Goal: Task Accomplishment & Management: Manage account settings

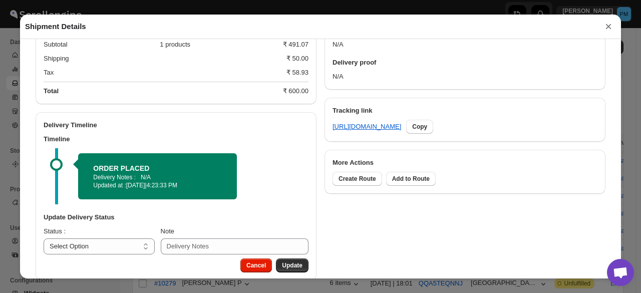
scroll to position [437, 0]
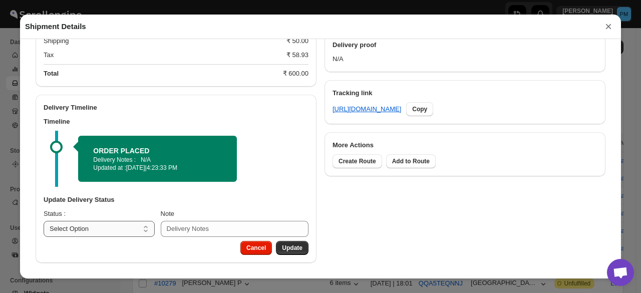
click at [135, 234] on select "Select Option PICKED UP OUT FOR DELIVERY RESCHEDULE DELIVERED CANCELLED" at bounding box center [99, 229] width 111 height 16
click at [125, 233] on select "Select Option PICKED UP OUT FOR DELIVERY RESCHEDULE DELIVERED CANCELLED" at bounding box center [99, 229] width 111 height 16
select select "PICKED_UP"
click at [44, 221] on select "Select Option PICKED UP OUT FOR DELIVERY RESCHEDULE DELIVERED CANCELLED" at bounding box center [99, 229] width 111 height 16
click at [294, 247] on span "Pick Products" at bounding box center [282, 248] width 40 height 8
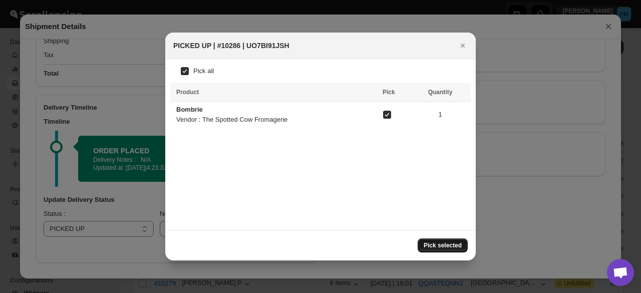
click at [455, 243] on span "Pick selected" at bounding box center [442, 245] width 38 height 8
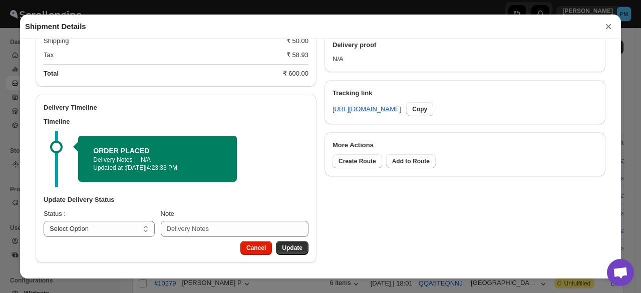
scroll to position [415, 0]
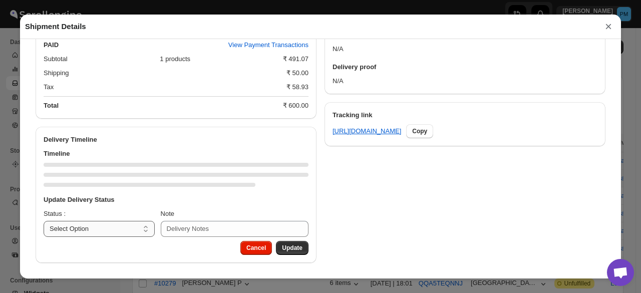
click at [108, 230] on select "Select Option PICKED UP OUT FOR DELIVERY RESCHEDULE DELIVERED CANCELLED" at bounding box center [99, 229] width 111 height 16
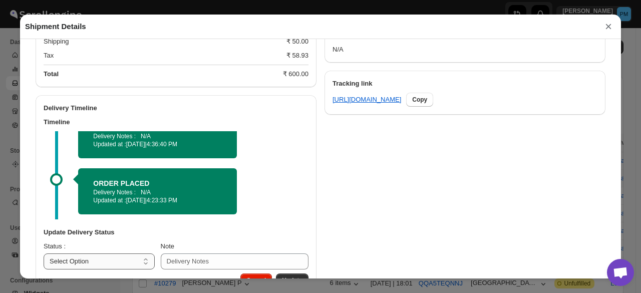
scroll to position [465, 0]
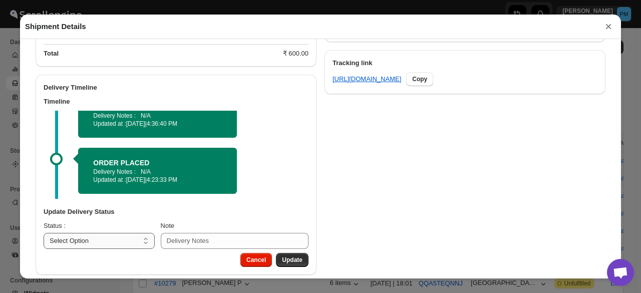
click at [112, 248] on select "Select Option PICKED UP OUT FOR DELIVERY RESCHEDULE DELIVERED CANCELLED" at bounding box center [99, 241] width 111 height 16
click at [110, 242] on select "Select Option PICKED UP OUT FOR DELIVERY RESCHEDULE DELIVERED CANCELLED" at bounding box center [99, 241] width 111 height 16
select select "OUT_FOR_DELIVERY"
click at [44, 234] on select "Select Option PICKED UP OUT FOR DELIVERY RESCHEDULE DELIVERED CANCELLED" at bounding box center [99, 241] width 111 height 16
click at [298, 257] on button "Update" at bounding box center [292, 260] width 33 height 14
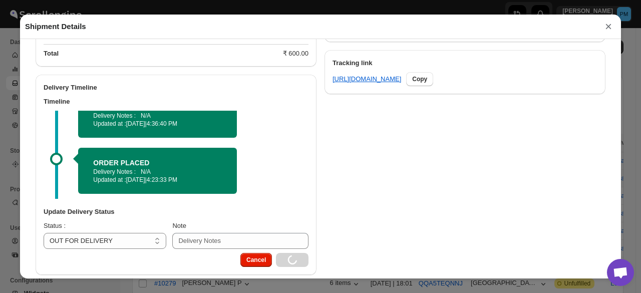
select select
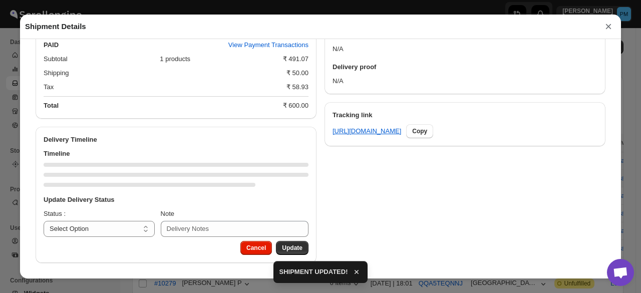
scroll to position [415, 0]
click at [607, 28] on button "×" at bounding box center [607, 27] width 15 height 14
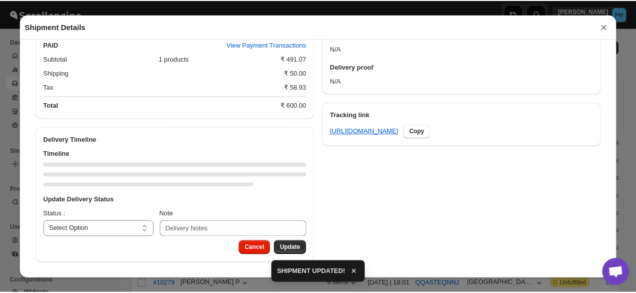
scroll to position [0, 0]
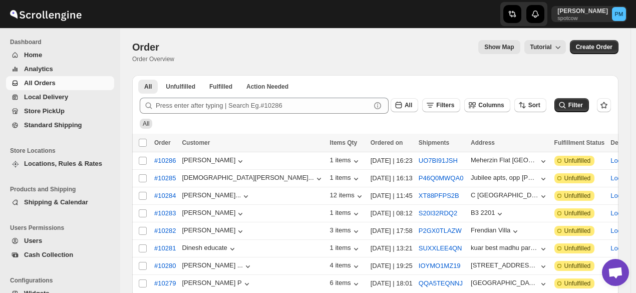
click at [55, 85] on span "All Orders" at bounding box center [68, 83] width 88 height 10
click at [60, 84] on span "All Orders" at bounding box center [68, 83] width 88 height 10
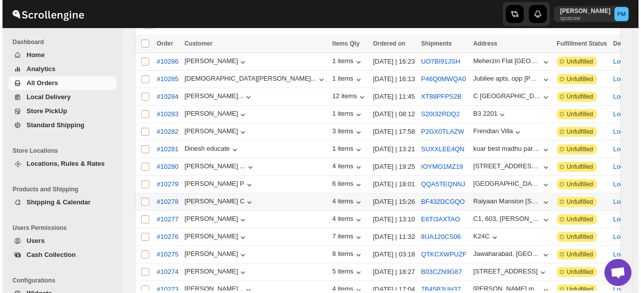
scroll to position [100, 0]
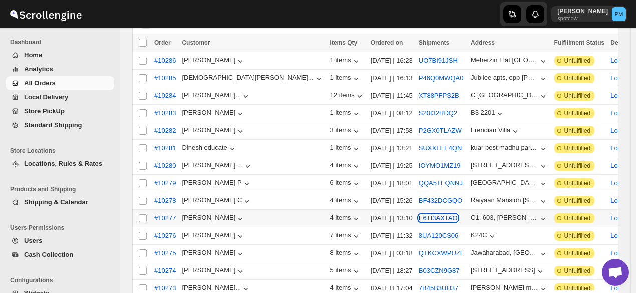
click at [418, 214] on button "E6TI3AXTAO" at bounding box center [437, 218] width 39 height 8
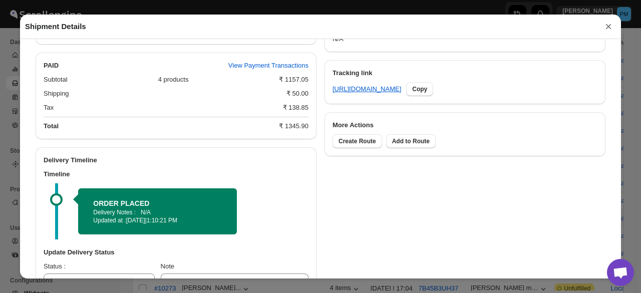
scroll to position [509, 0]
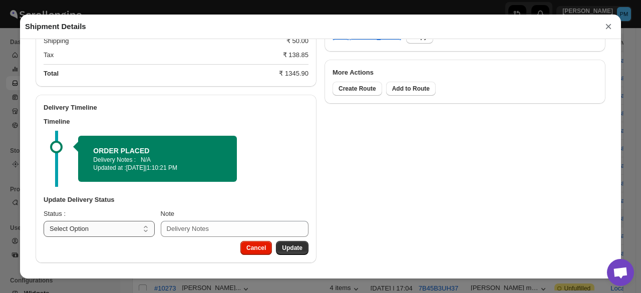
click at [114, 226] on select "Select Option PICKED UP OUT FOR DELIVERY RESCHEDULE DELIVERED CANCELLED" at bounding box center [99, 229] width 111 height 16
click at [99, 230] on select "Select Option PICKED UP OUT FOR DELIVERY RESCHEDULE DELIVERED CANCELLED" at bounding box center [99, 229] width 111 height 16
select select "PICKED_UP"
click at [44, 221] on select "Select Option PICKED UP OUT FOR DELIVERY RESCHEDULE DELIVERED CANCELLED" at bounding box center [99, 229] width 111 height 16
click at [288, 246] on span "Pick Products" at bounding box center [282, 248] width 40 height 8
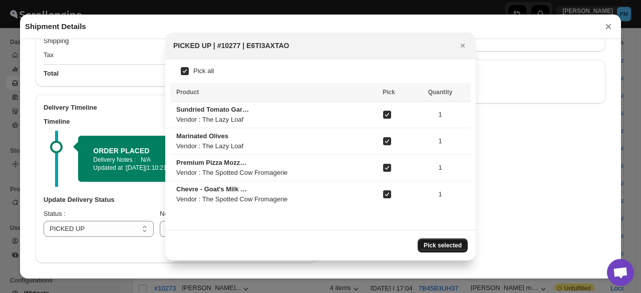
click at [433, 245] on span "Pick selected" at bounding box center [442, 245] width 38 height 8
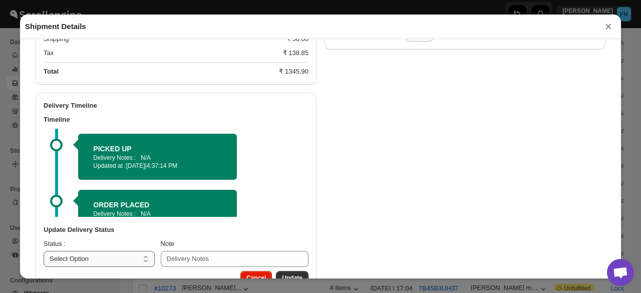
click at [110, 263] on select "Select Option PICKED UP OUT FOR DELIVERY RESCHEDULE DELIVERED CANCELLED" at bounding box center [99, 259] width 111 height 16
select select "OUT_FOR_DELIVERY"
click at [44, 252] on select "Select Option PICKED UP OUT FOR DELIVERY RESCHEDULE DELIVERED CANCELLED" at bounding box center [99, 259] width 111 height 16
click at [296, 274] on button "Update" at bounding box center [292, 278] width 33 height 14
select select
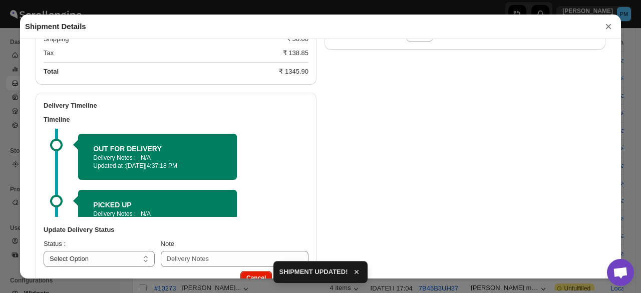
click at [606, 28] on button "×" at bounding box center [607, 27] width 15 height 14
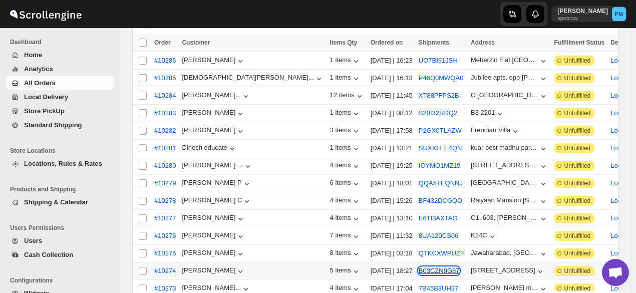
click at [418, 267] on button "B03CZN9G87" at bounding box center [438, 271] width 41 height 8
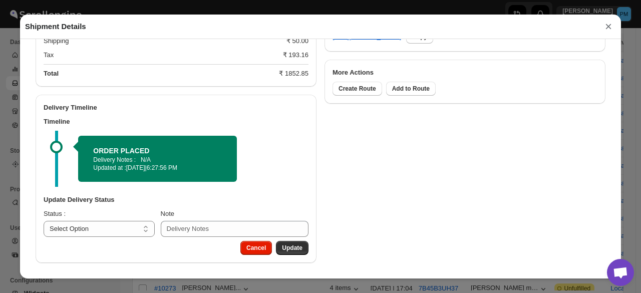
click at [125, 241] on div "Cancel Update" at bounding box center [176, 252] width 281 height 22
click at [123, 226] on select "Select Option PICKED UP OUT FOR DELIVERY RESCHEDULE DELIVERED CANCELLED" at bounding box center [99, 229] width 111 height 16
select select "PICKED_UP"
click at [44, 221] on select "Select Option PICKED UP OUT FOR DELIVERY RESCHEDULE DELIVERED CANCELLED" at bounding box center [99, 229] width 111 height 16
click at [279, 248] on span "Pick Products" at bounding box center [282, 248] width 40 height 8
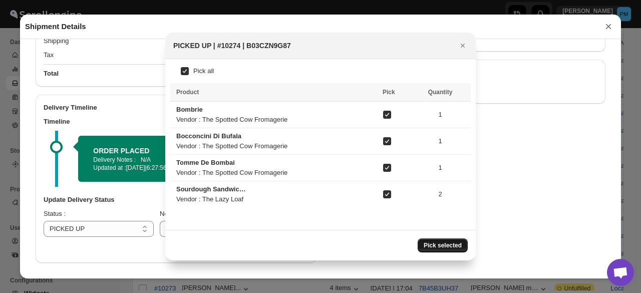
click at [457, 241] on span "Pick selected" at bounding box center [442, 245] width 38 height 8
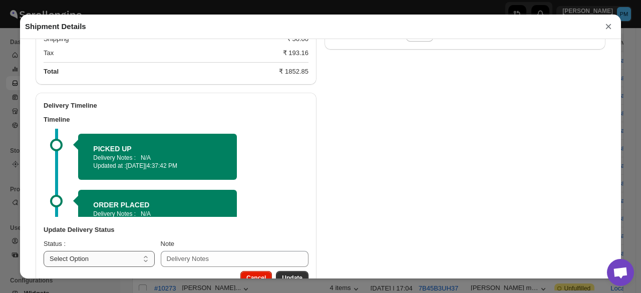
click at [110, 263] on select "Select Option PICKED UP OUT FOR DELIVERY RESCHEDULE DELIVERED CANCELLED" at bounding box center [99, 259] width 111 height 16
select select "OUT_FOR_DELIVERY"
click at [44, 252] on select "Select Option PICKED UP OUT FOR DELIVERY RESCHEDULE DELIVERED CANCELLED" at bounding box center [99, 259] width 111 height 16
click at [286, 273] on button "Update" at bounding box center [292, 278] width 33 height 14
select select
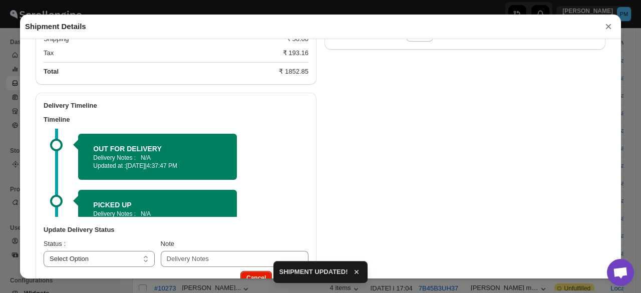
click at [608, 28] on button "×" at bounding box center [607, 27] width 15 height 14
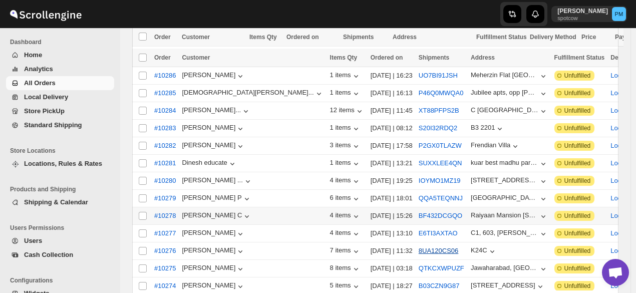
scroll to position [50, 0]
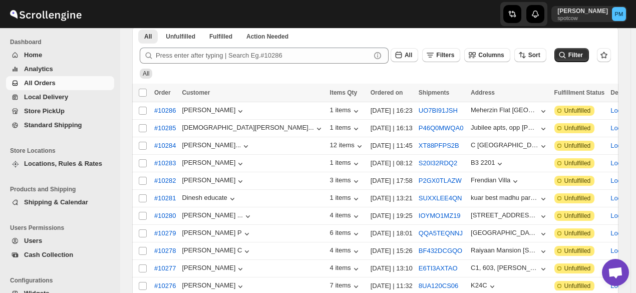
click at [57, 72] on span "Analytics" at bounding box center [68, 69] width 88 height 10
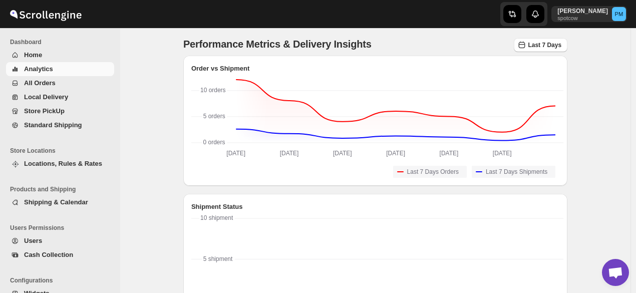
click at [57, 81] on span "All Orders" at bounding box center [68, 83] width 88 height 10
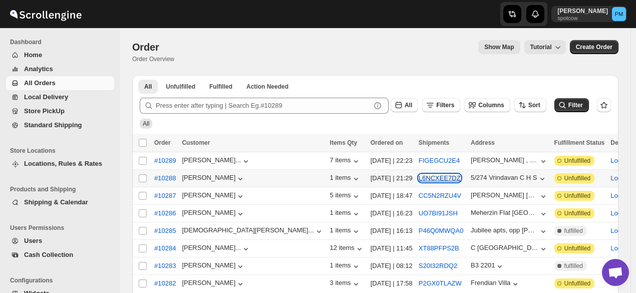
click at [418, 179] on button "L6NCXEE7DZ" at bounding box center [439, 178] width 42 height 8
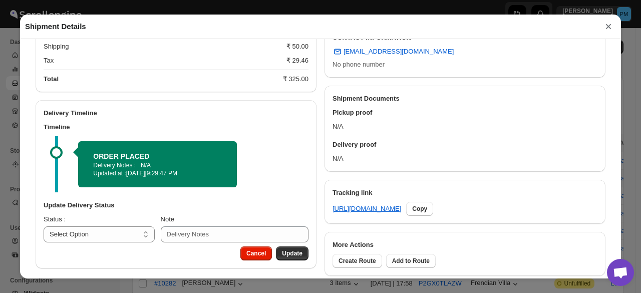
scroll to position [339, 0]
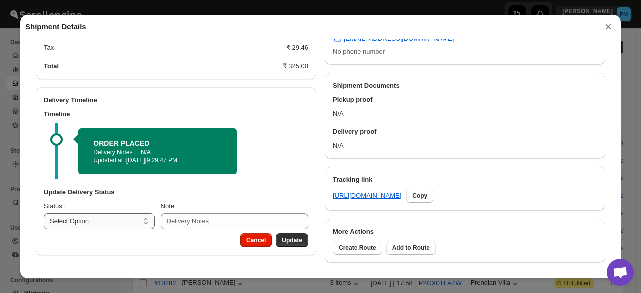
click at [125, 221] on select "Select Option PICKED UP OUT FOR DELIVERY RESCHEDULE DELIVERED CANCELLED" at bounding box center [99, 221] width 111 height 16
select select "PICKED_UP"
click at [44, 214] on select "Select Option PICKED UP OUT FOR DELIVERY RESCHEDULE DELIVERED CANCELLED" at bounding box center [99, 221] width 111 height 16
click at [289, 236] on button "Pick Products" at bounding box center [282, 240] width 52 height 14
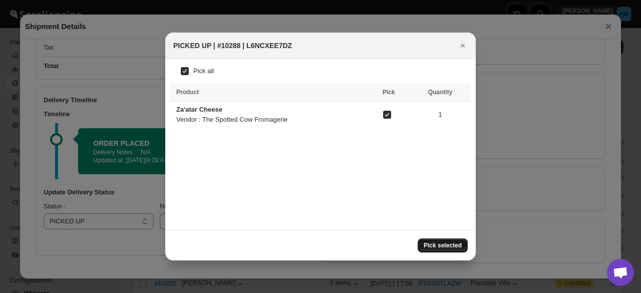
click at [456, 245] on span "Pick selected" at bounding box center [442, 245] width 38 height 8
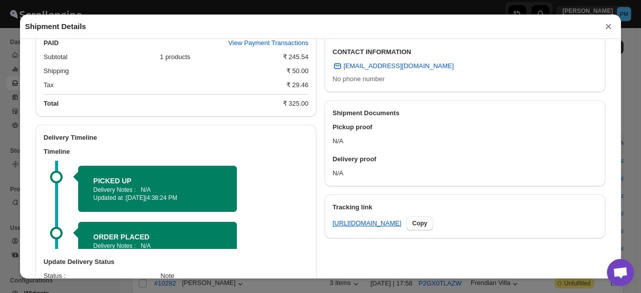
scroll to position [349, 0]
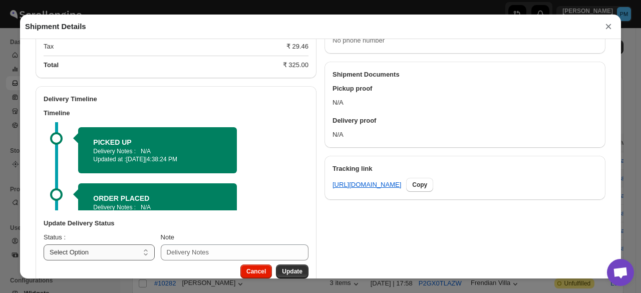
click at [117, 250] on select "Select Option PICKED UP OUT FOR DELIVERY RESCHEDULE DELIVERED CANCELLED" at bounding box center [99, 252] width 111 height 16
select select "OUT_FOR_DELIVERY"
click at [44, 246] on select "Select Option PICKED UP OUT FOR DELIVERY RESCHEDULE DELIVERED CANCELLED" at bounding box center [99, 252] width 111 height 16
click at [288, 272] on span "Update" at bounding box center [292, 271] width 21 height 8
select select
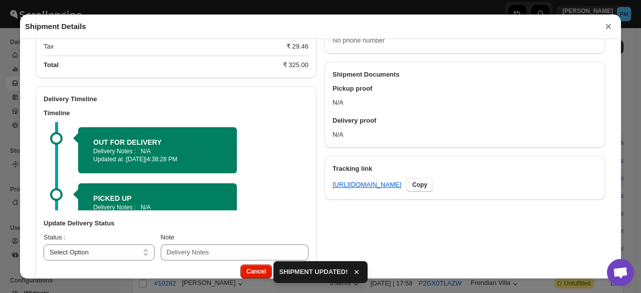
click at [608, 27] on button "×" at bounding box center [607, 27] width 15 height 14
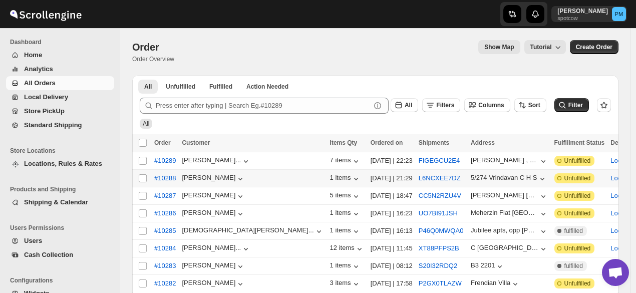
click at [37, 85] on span "All Orders" at bounding box center [40, 83] width 32 height 8
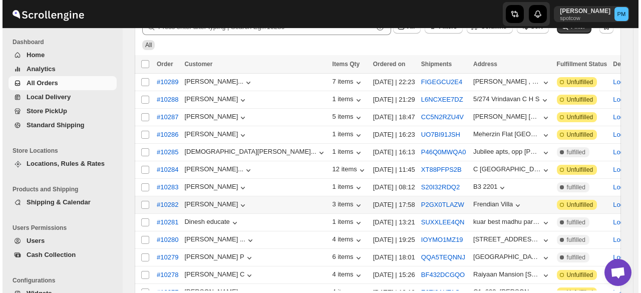
scroll to position [100, 0]
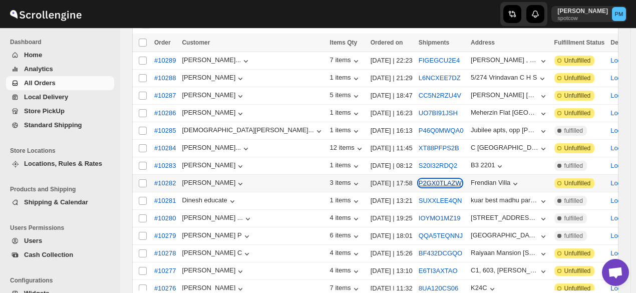
click at [418, 180] on button "P2GX0TLAZW" at bounding box center [439, 183] width 43 height 8
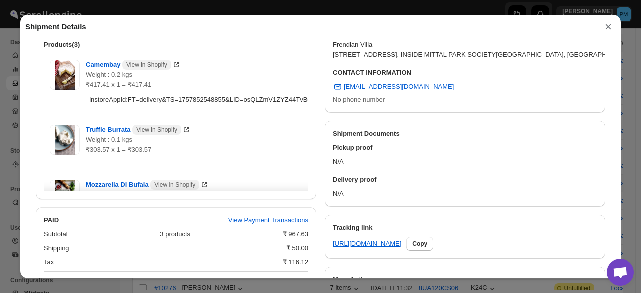
scroll to position [509, 0]
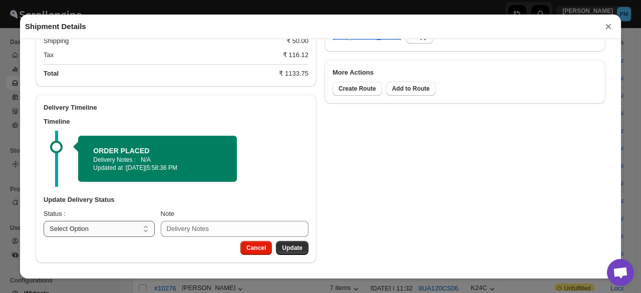
click at [104, 229] on select "Select Option PICKED UP OUT FOR DELIVERY RESCHEDULE DELIVERED CANCELLED" at bounding box center [99, 229] width 111 height 16
select select "PICKED_UP"
click at [44, 221] on select "Select Option PICKED UP OUT FOR DELIVERY RESCHEDULE DELIVERED CANCELLED" at bounding box center [99, 229] width 111 height 16
click at [302, 247] on button "Pick Products" at bounding box center [282, 248] width 52 height 14
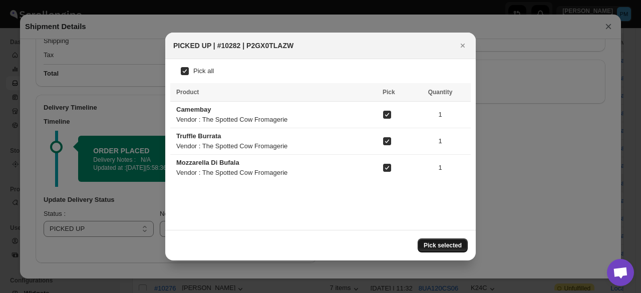
click at [435, 242] on span "Pick selected" at bounding box center [442, 245] width 38 height 8
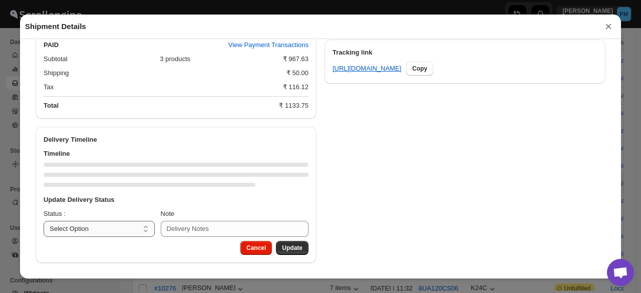
click at [78, 205] on h3 "Update Delivery Status" at bounding box center [176, 200] width 265 height 10
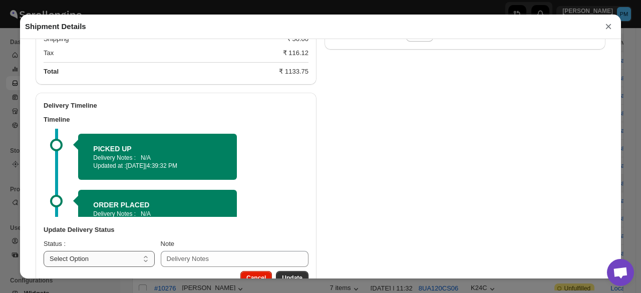
drag, startPoint x: 87, startPoint y: 263, endPoint x: 89, endPoint y: 257, distance: 6.3
click at [87, 263] on select "Select Option PICKED UP OUT FOR DELIVERY RESCHEDULE DELIVERED CANCELLED" at bounding box center [99, 259] width 111 height 16
select select "OUT_FOR_DELIVERY"
click at [44, 252] on select "Select Option PICKED UP OUT FOR DELIVERY RESCHEDULE DELIVERED CANCELLED" at bounding box center [99, 259] width 111 height 16
click at [294, 273] on button "Update" at bounding box center [292, 278] width 33 height 14
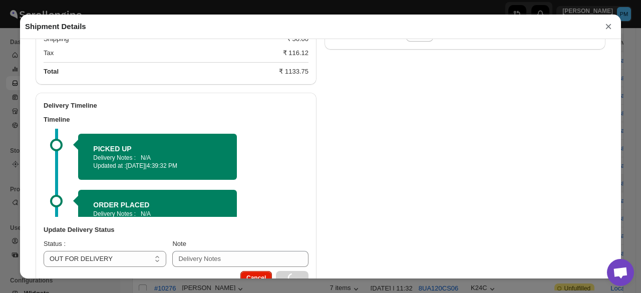
select select
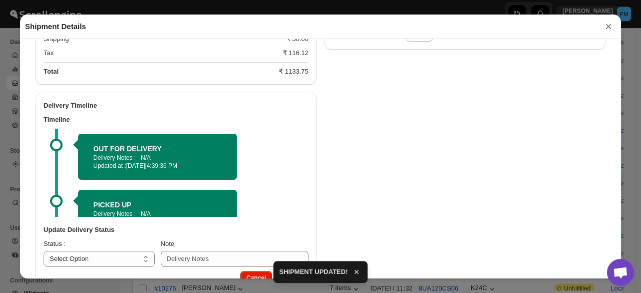
click at [605, 27] on button "×" at bounding box center [607, 27] width 15 height 14
